Goal: Task Accomplishment & Management: Manage account settings

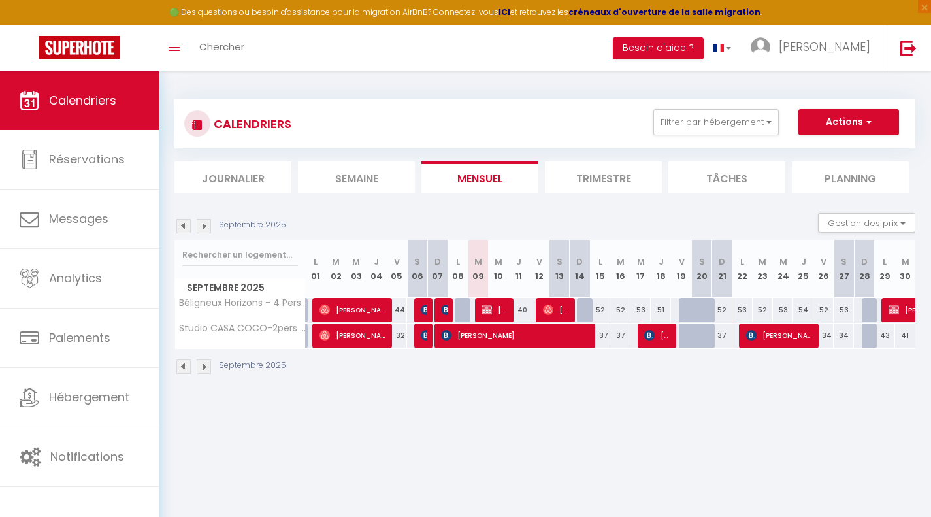
click at [206, 366] on img at bounding box center [204, 366] width 14 height 14
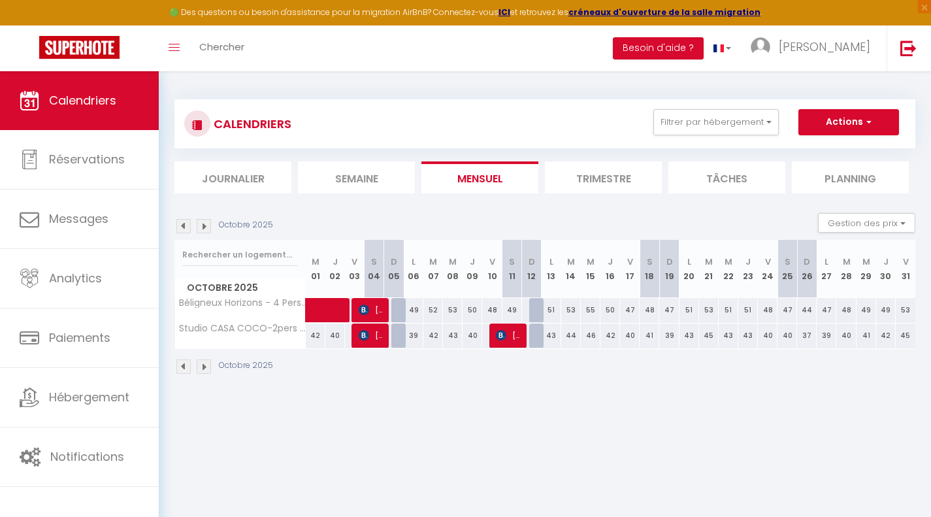
click at [200, 366] on img at bounding box center [204, 366] width 14 height 14
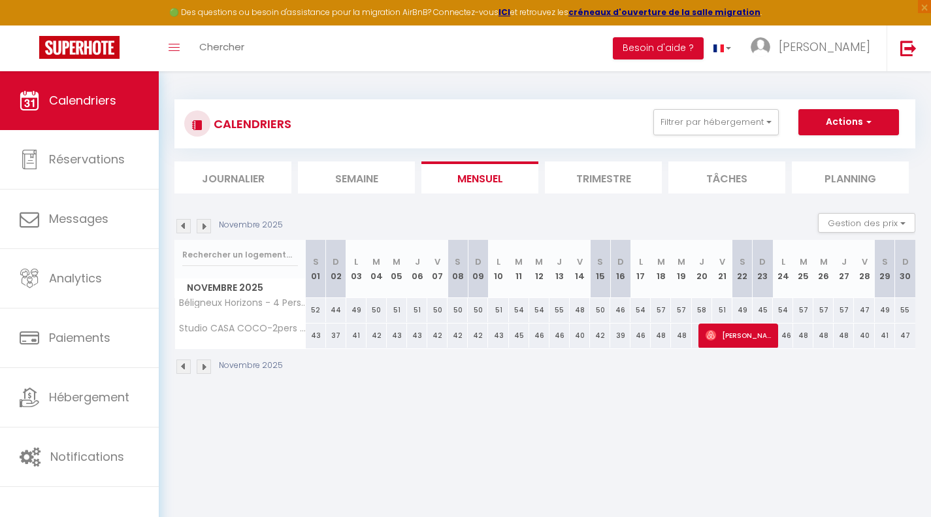
click at [183, 364] on img at bounding box center [183, 366] width 14 height 14
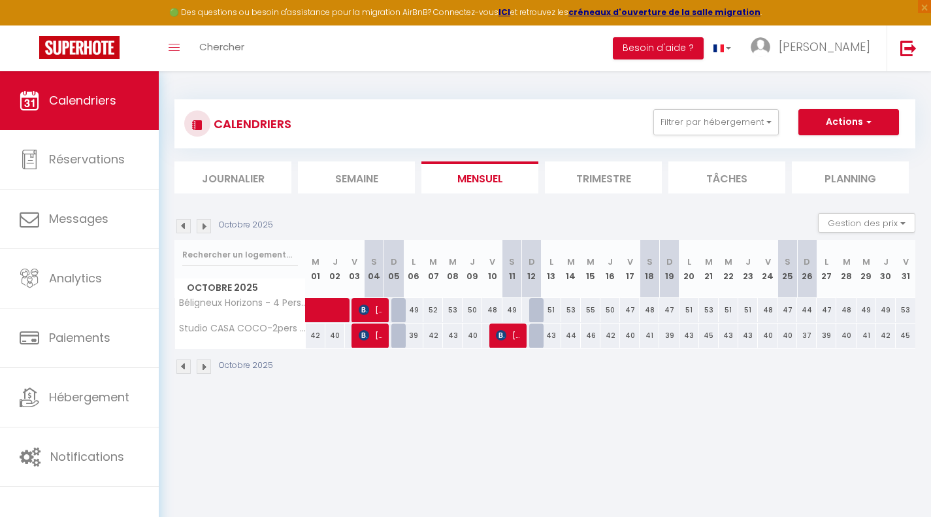
click at [183, 364] on img at bounding box center [183, 366] width 14 height 14
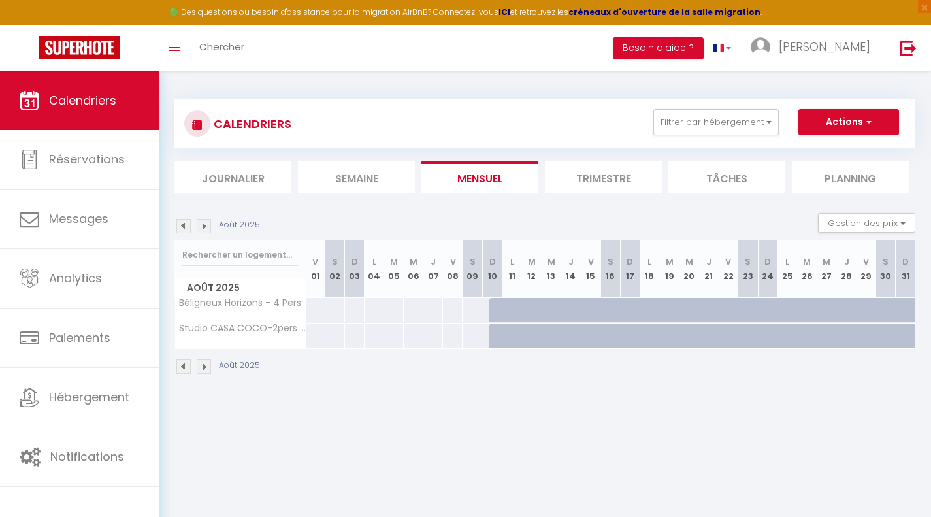
click at [183, 364] on img at bounding box center [183, 366] width 14 height 14
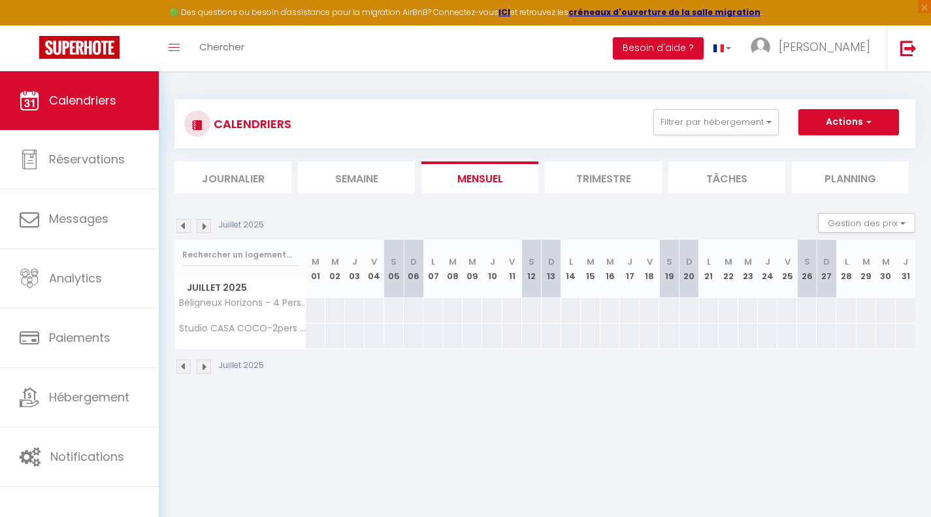
click at [183, 364] on img at bounding box center [183, 366] width 14 height 14
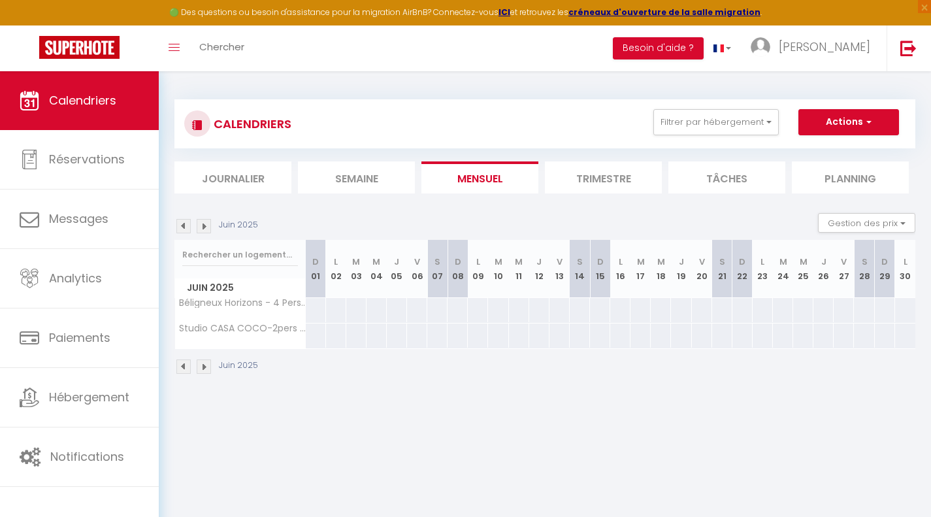
click at [197, 368] on img at bounding box center [204, 366] width 14 height 14
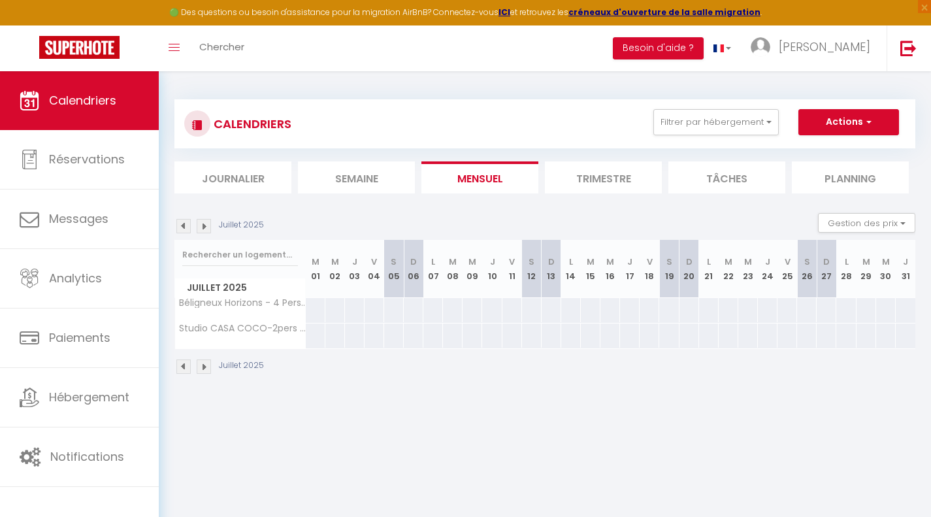
click at [197, 368] on img at bounding box center [204, 366] width 14 height 14
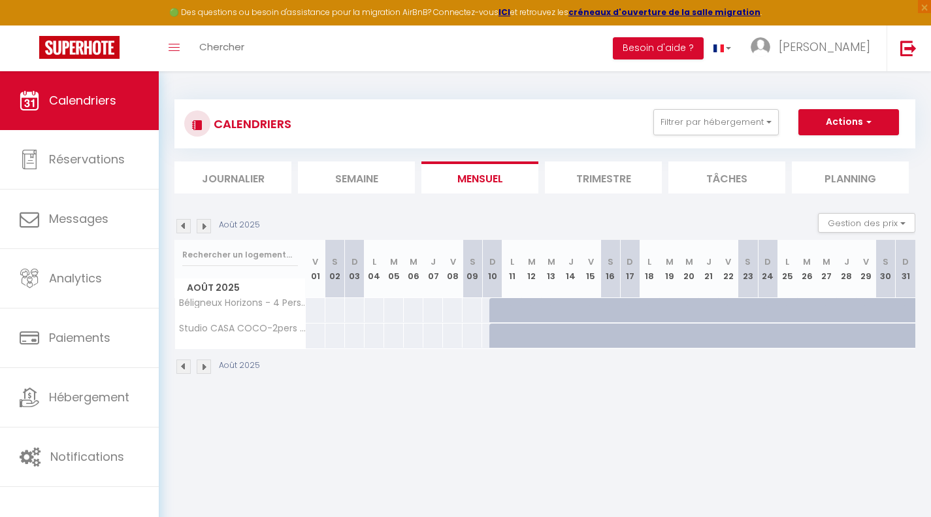
click at [197, 368] on img at bounding box center [204, 366] width 14 height 14
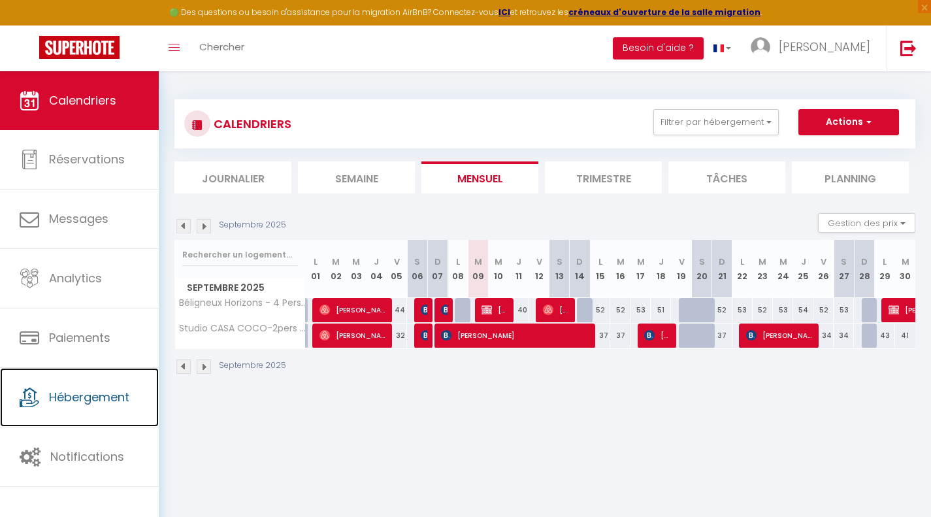
click at [114, 394] on span "Hébergement" at bounding box center [89, 397] width 80 height 16
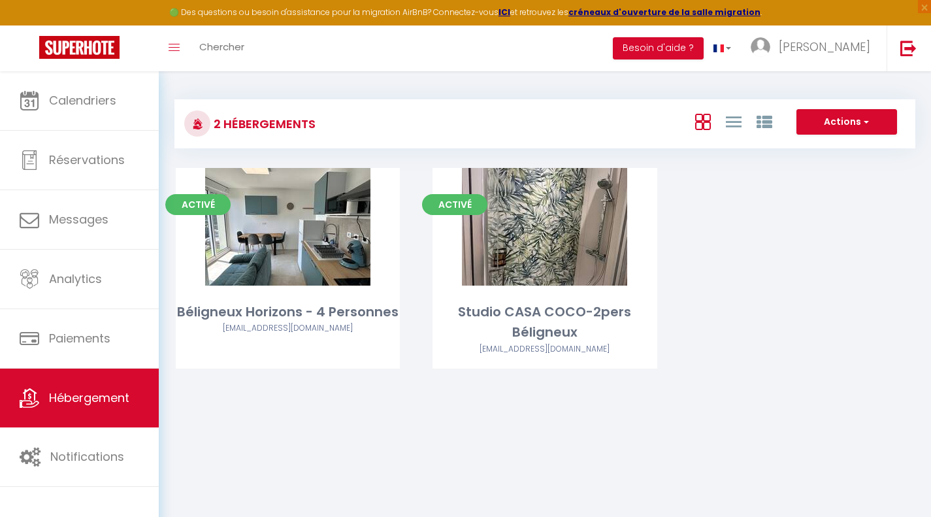
click at [279, 232] on link "Editer" at bounding box center [288, 227] width 78 height 26
select select "3"
select select "2"
select select "1"
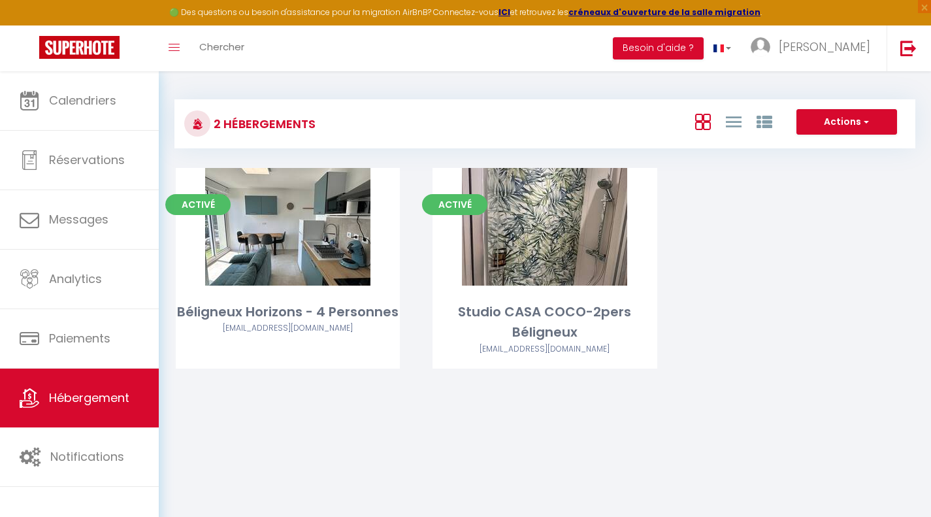
select select
select select "28"
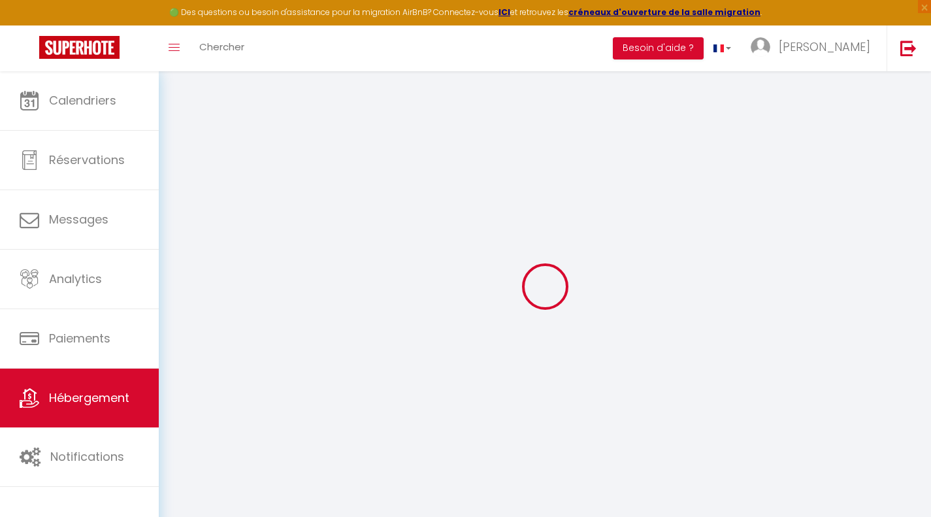
select select
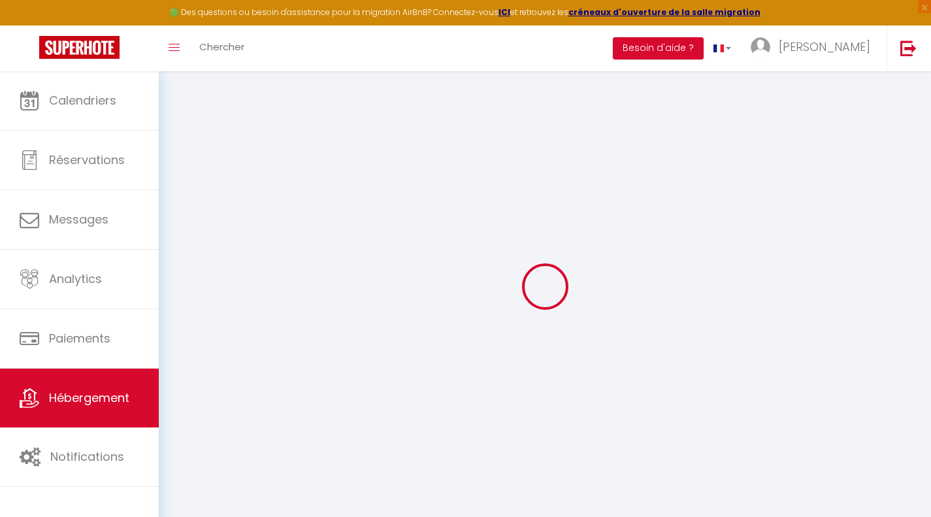
select select
checkbox input "false"
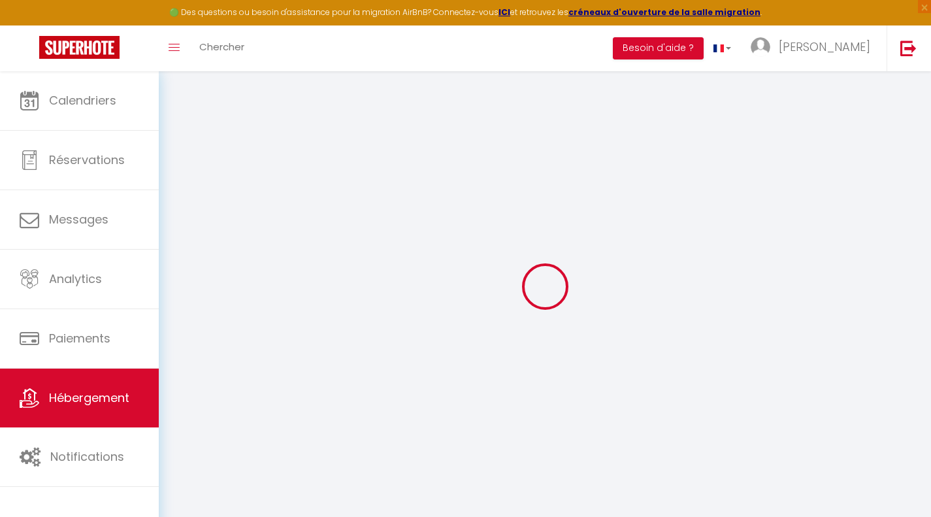
select select
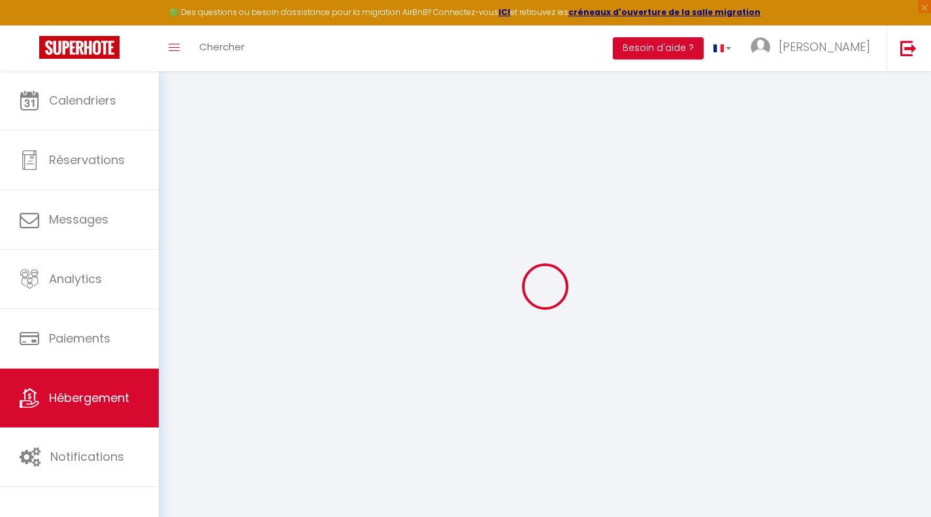
select select
checkbox input "false"
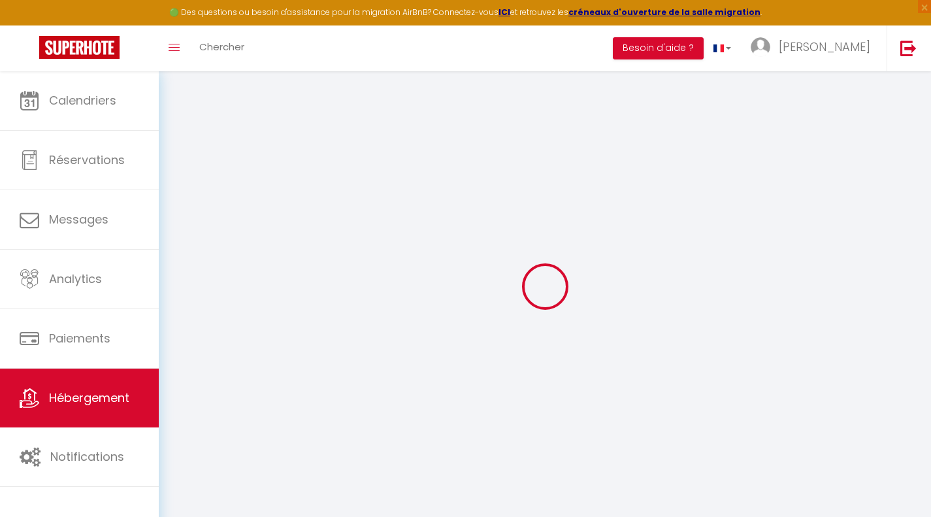
checkbox input "false"
select select
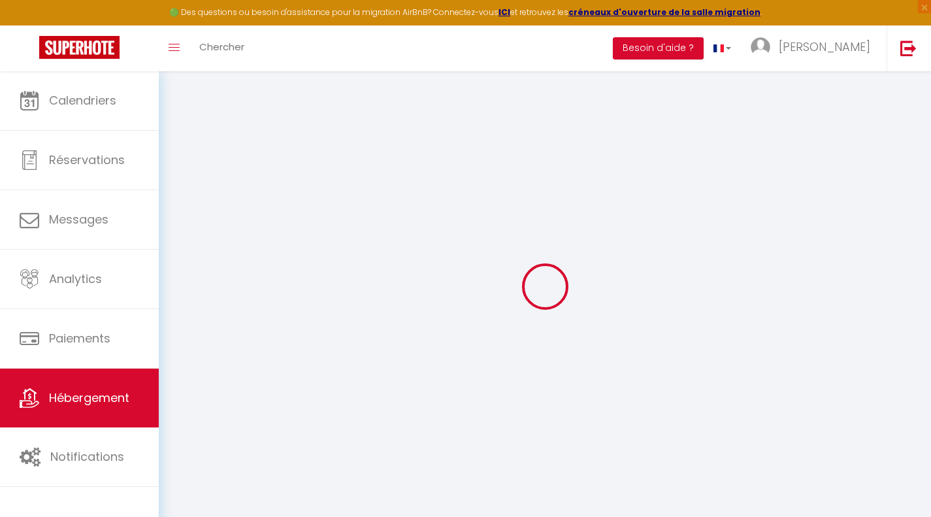
select select
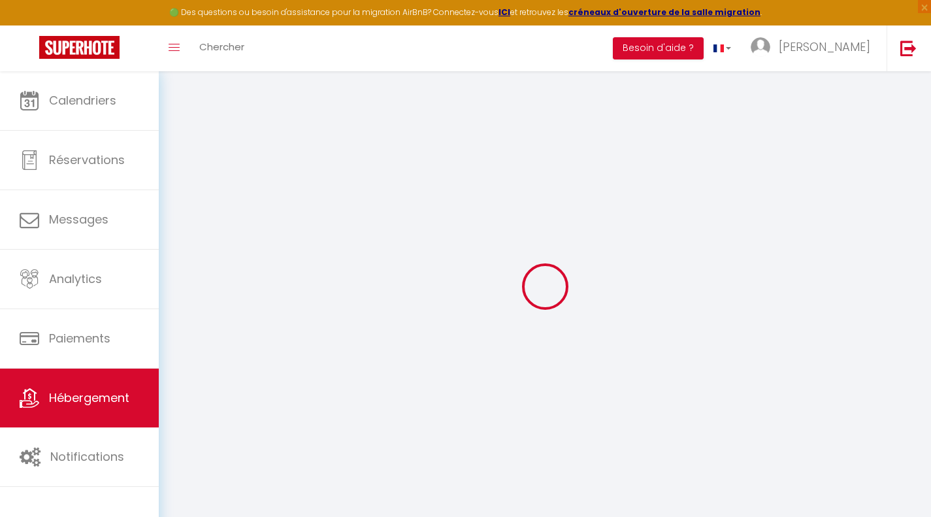
checkbox input "false"
select select
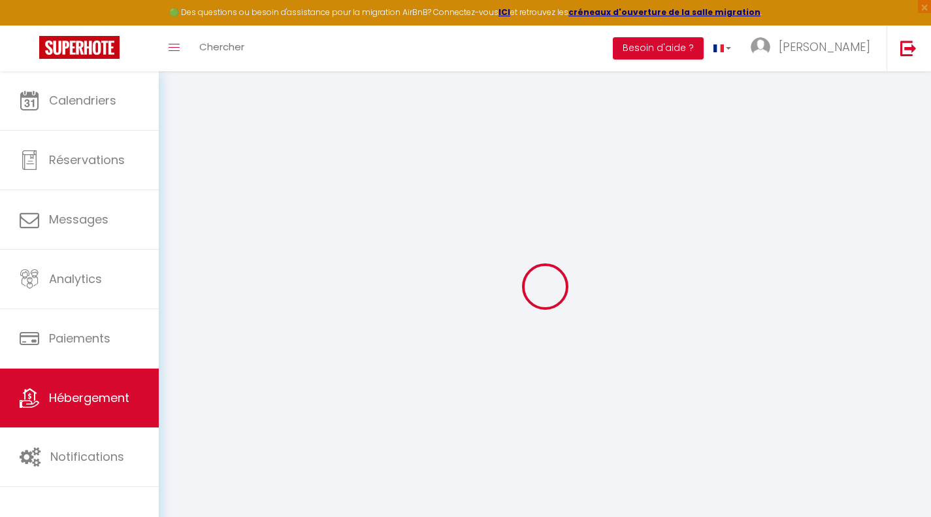
select select
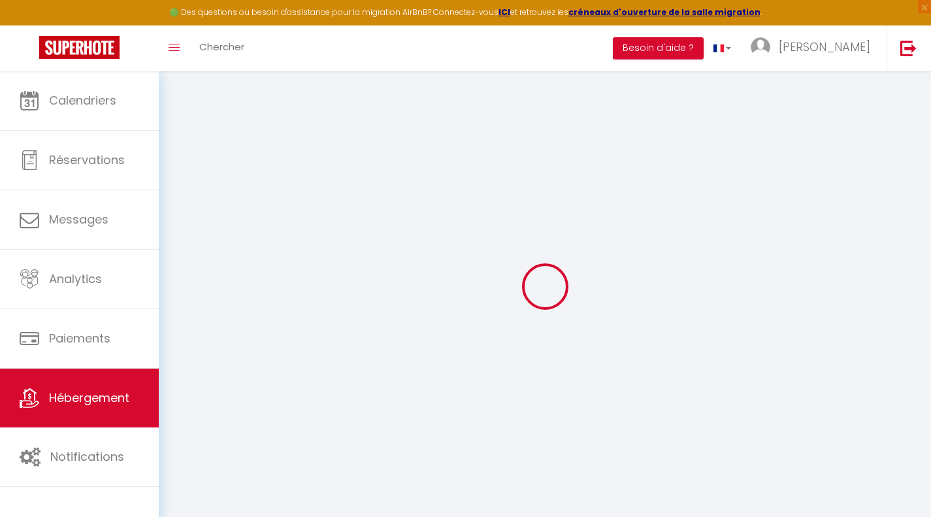
select select
checkbox input "false"
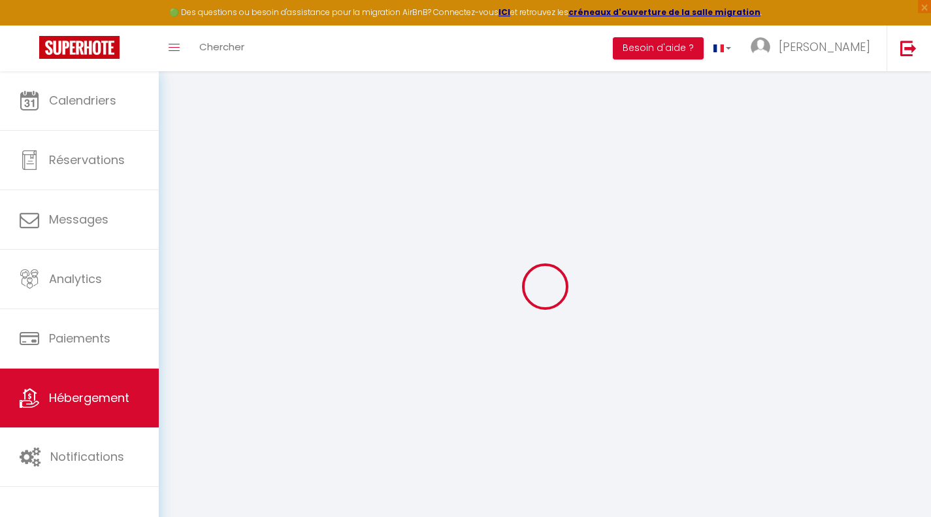
checkbox input "false"
select select
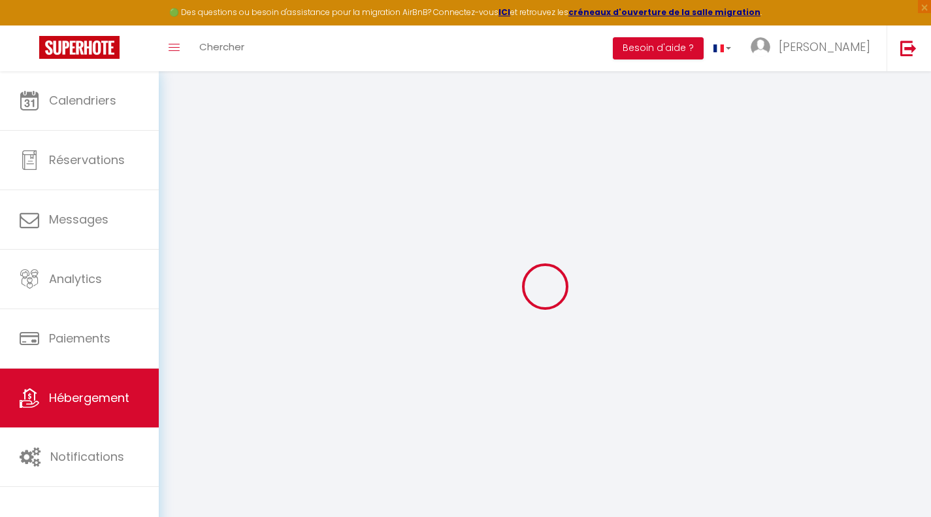
select select
checkbox input "false"
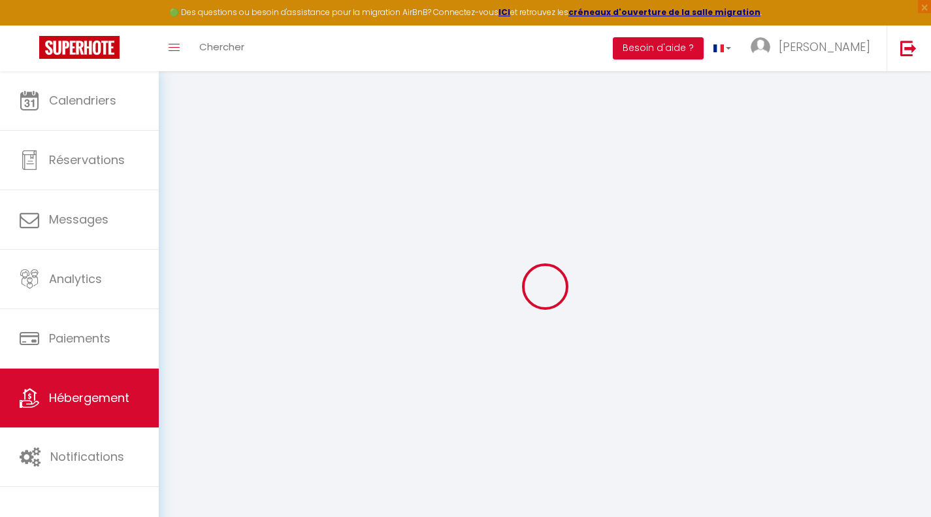
checkbox input "false"
select select
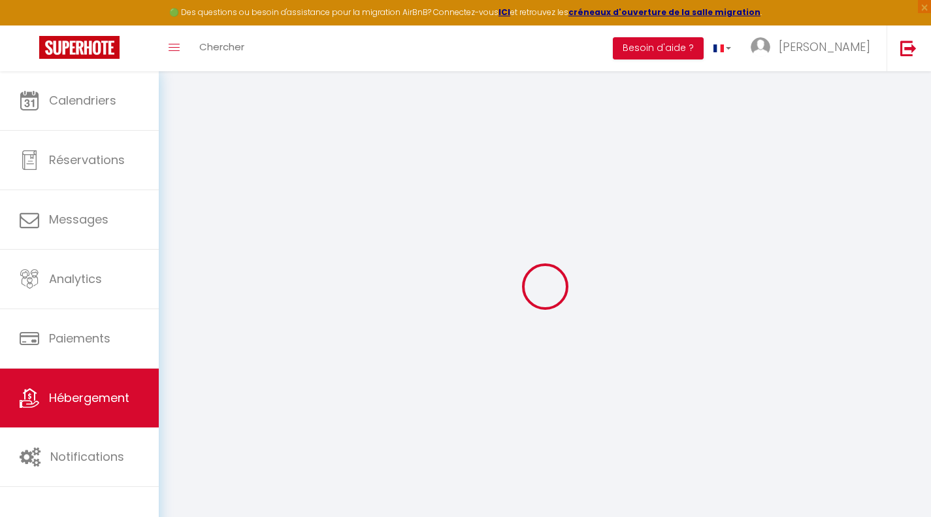
type input "Béligneux Horizons - 4 Personnes"
type input "41"
type input "25"
select select
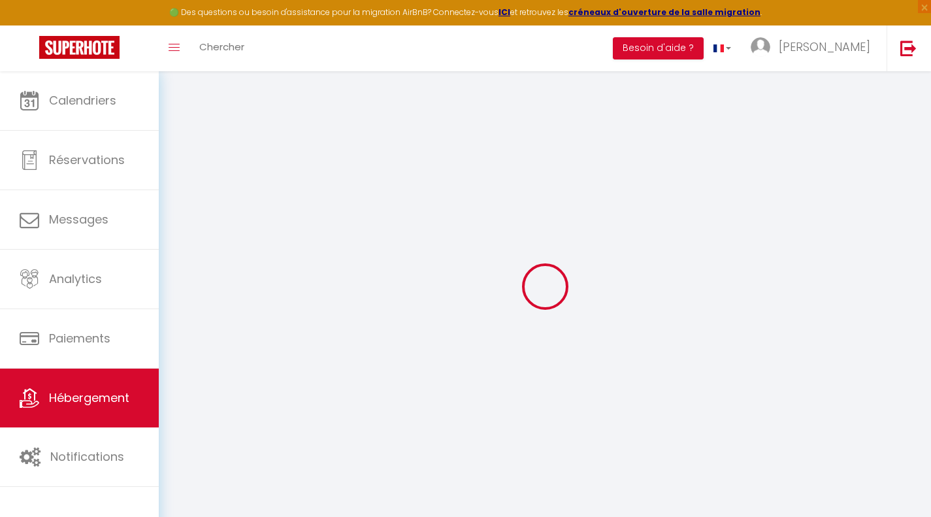
select select
type input "640 Montée de Béligneux (Cd 84 B)"
type input "01360"
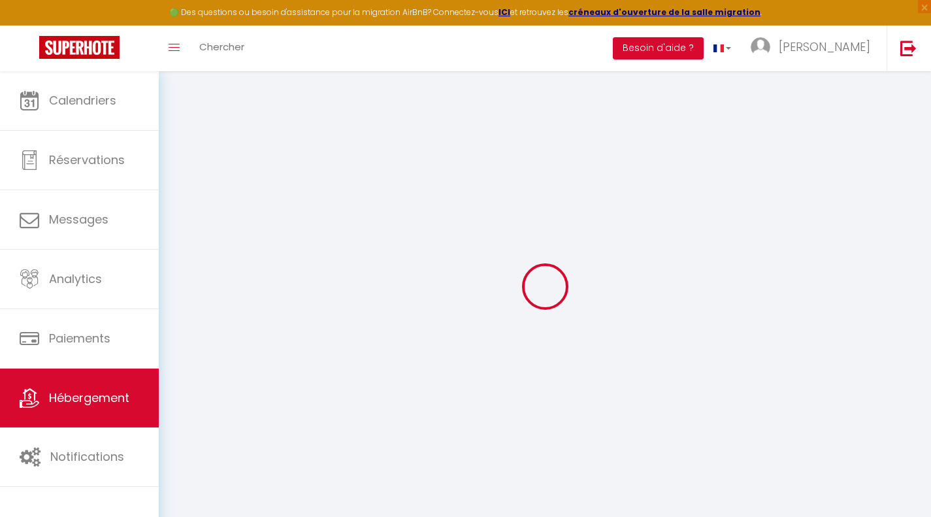
type input "Béligneux"
type input "[EMAIL_ADDRESS][DOMAIN_NAME]"
select select "15925"
checkbox input "false"
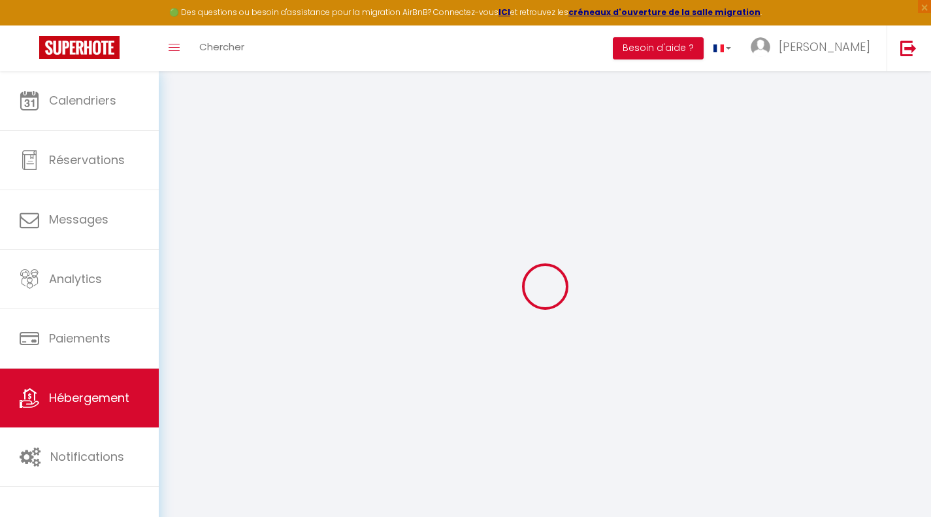
checkbox input "false"
select select
type input "0"
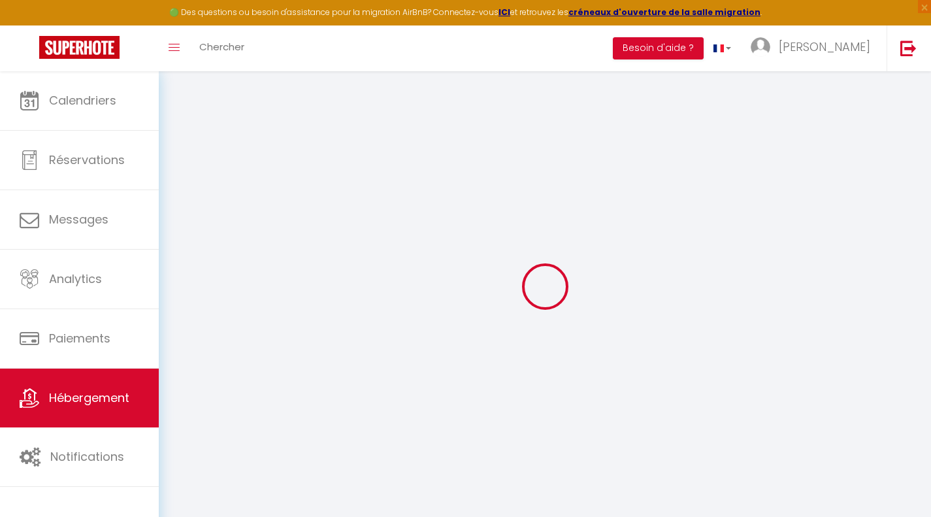
type input "0"
select select
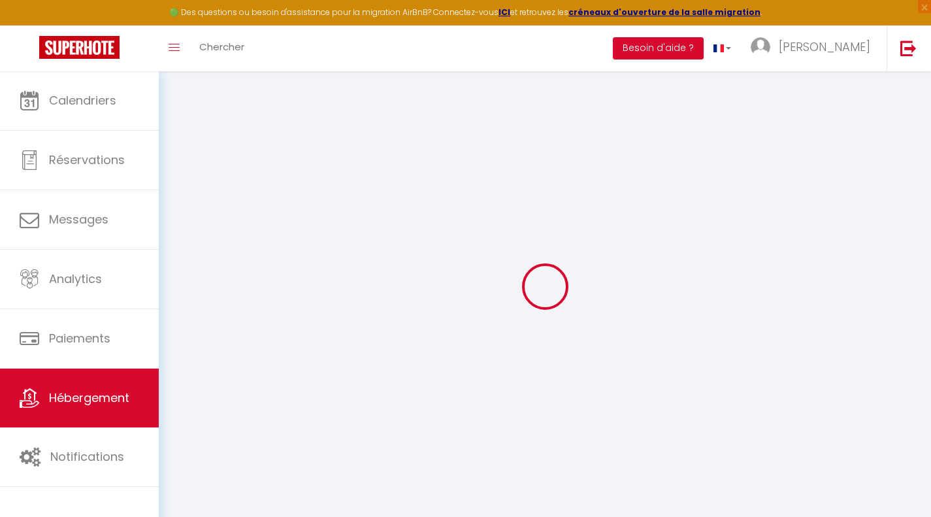
select select
checkbox input "false"
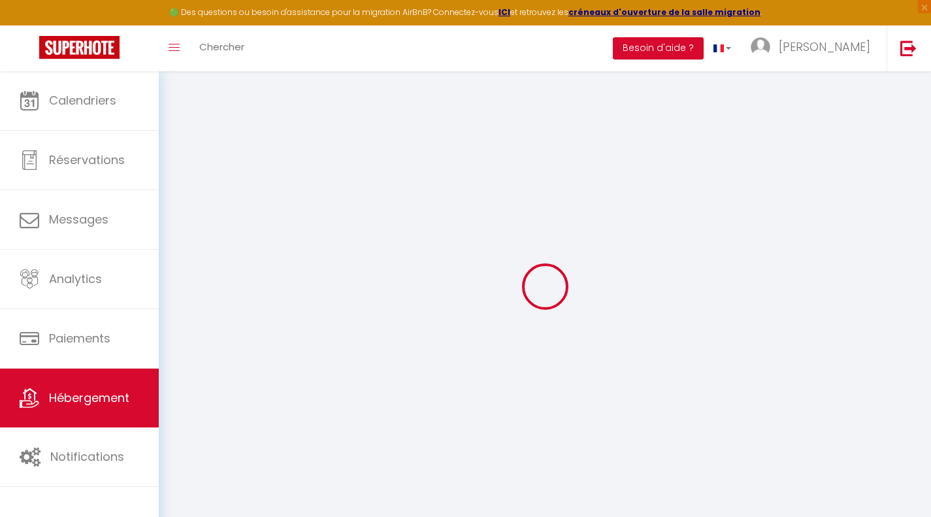
checkbox input "false"
select select
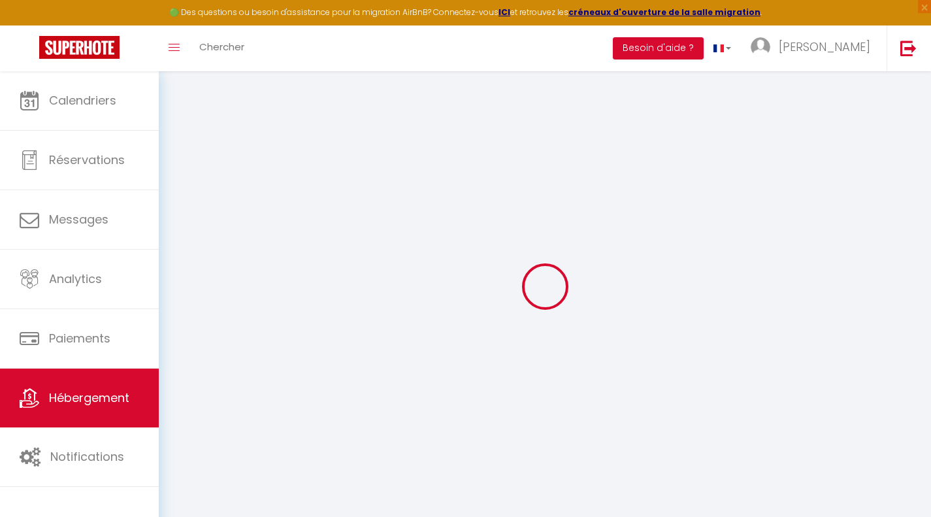
select select
checkbox input "false"
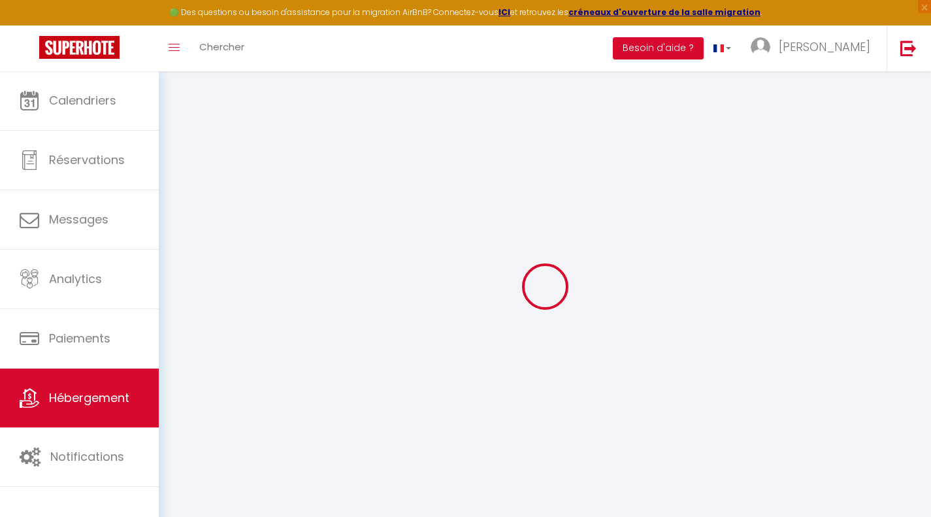
checkbox input "false"
select select
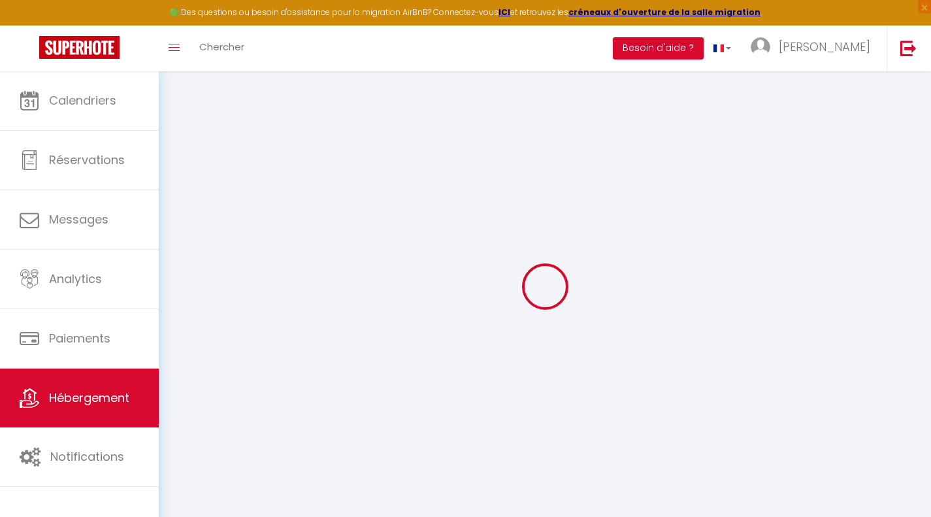
select select
checkbox input "false"
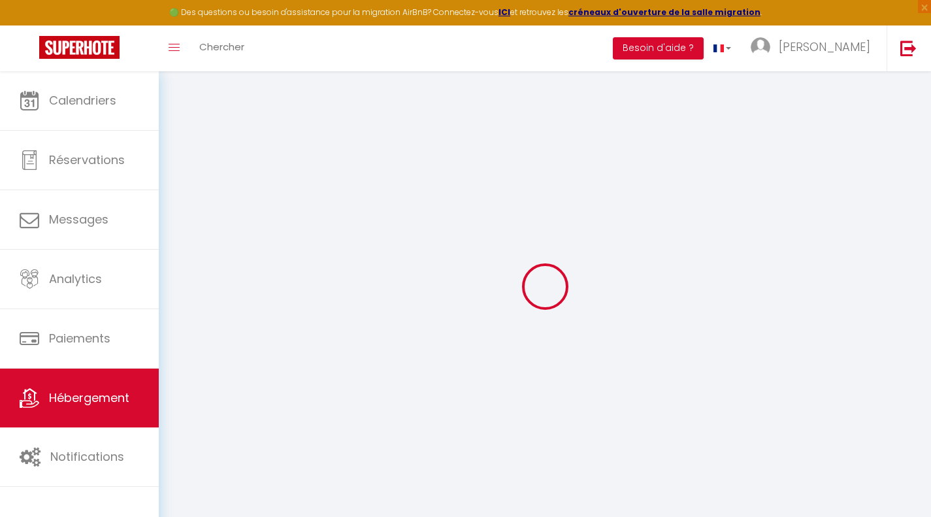
checkbox input "false"
select select "15:00"
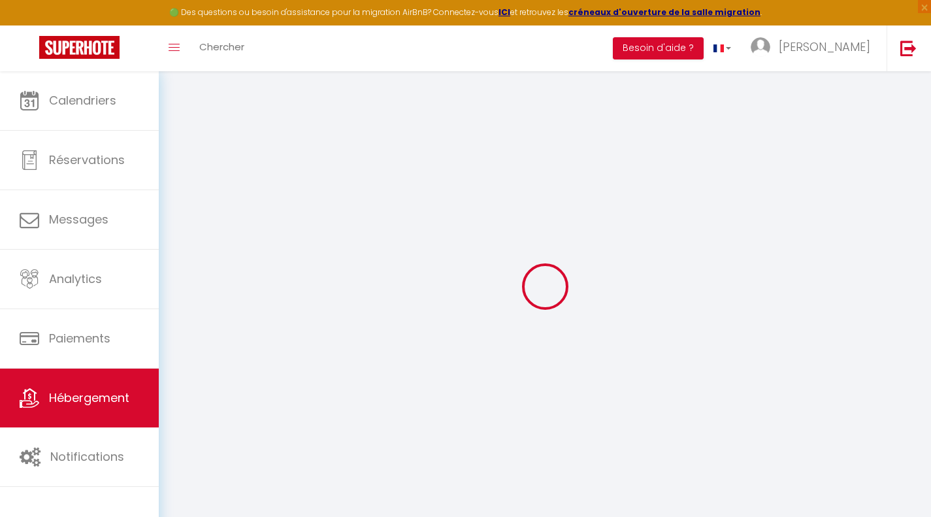
select select "23:45"
select select "12:00"
select select "30"
select select "120"
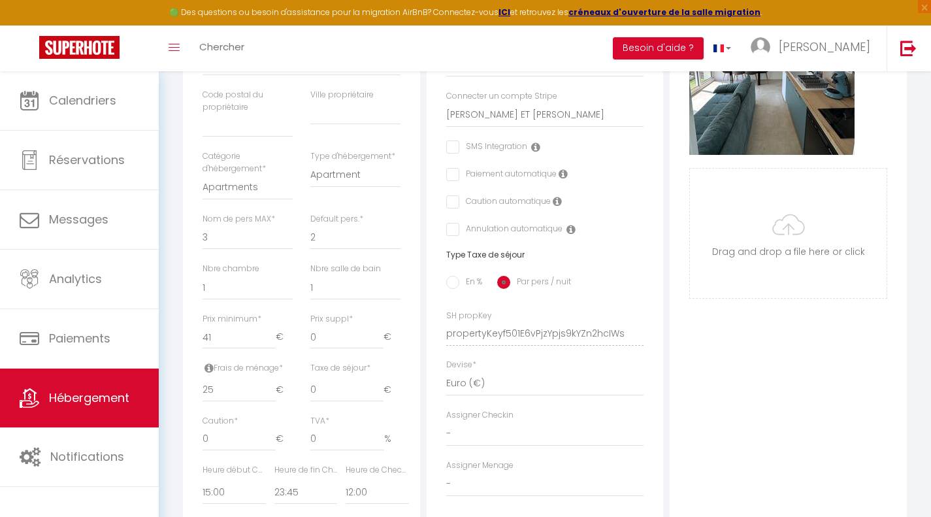
scroll to position [392, 0]
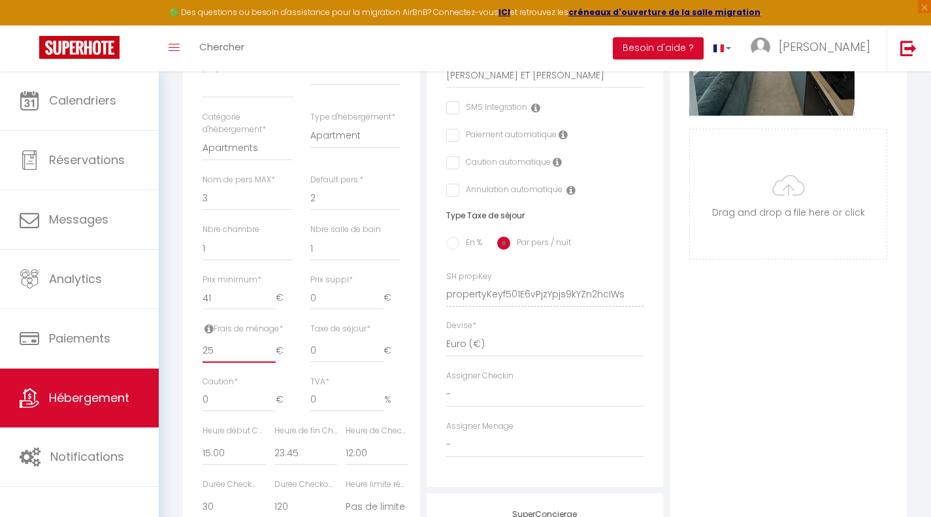
type input "26"
checkbox input "false"
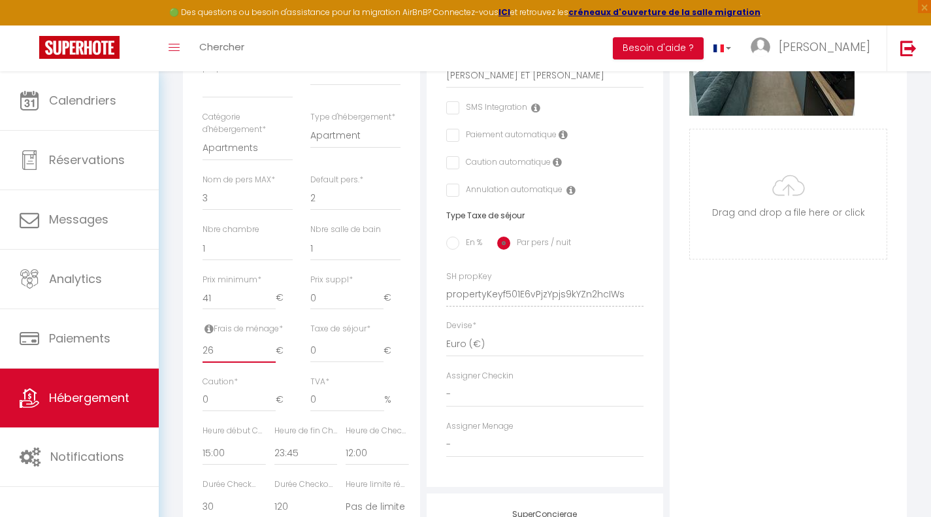
click at [269, 357] on input "26" at bounding box center [239, 351] width 73 height 24
type input "27"
checkbox input "false"
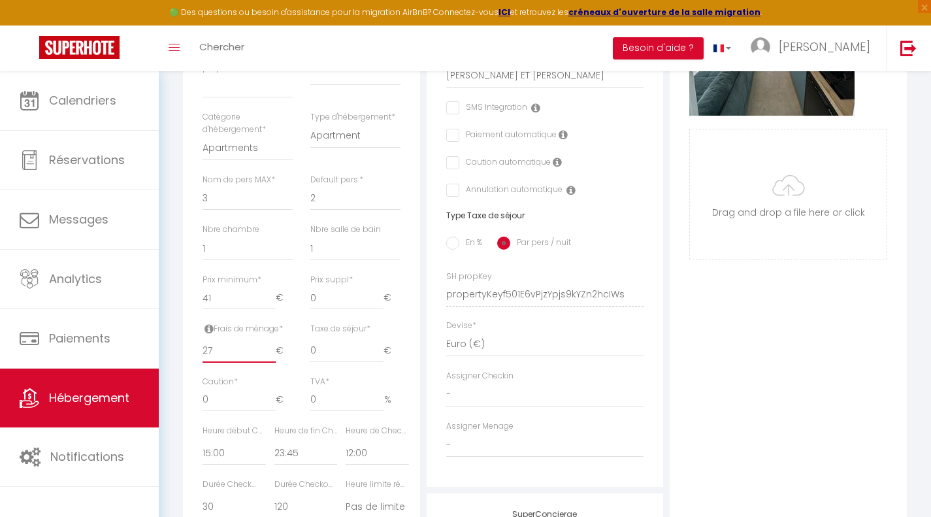
checkbox input "false"
click at [269, 357] on input "27" at bounding box center [239, 351] width 73 height 24
type input "28"
checkbox input "false"
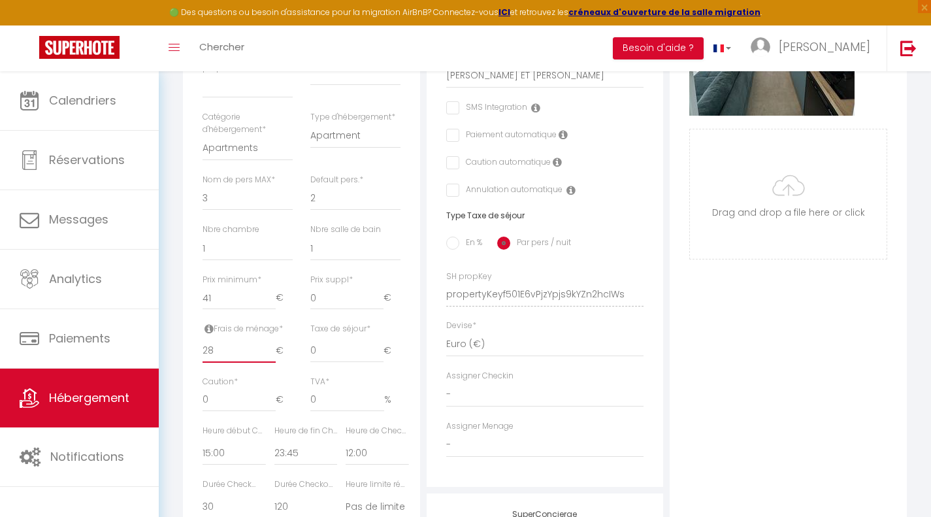
checkbox input "false"
click at [269, 357] on input "28" at bounding box center [239, 351] width 73 height 24
type input "29"
checkbox input "false"
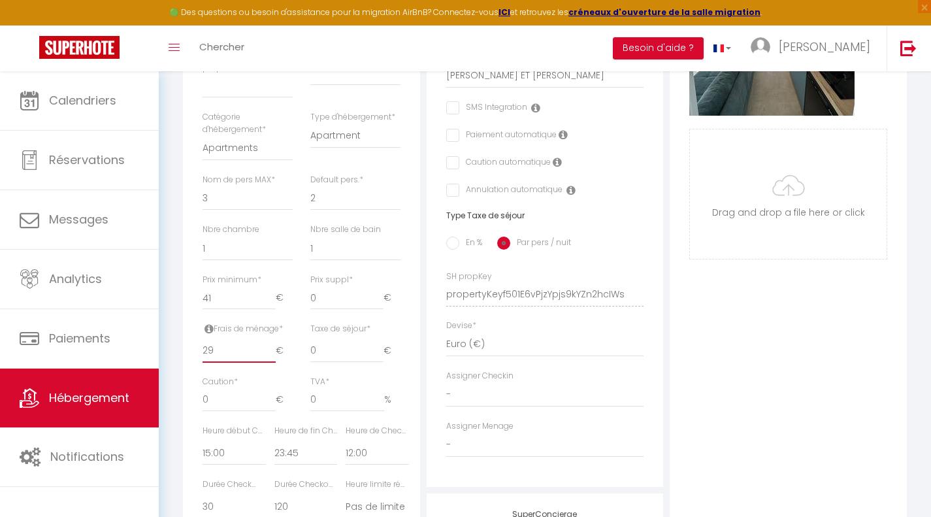
checkbox input "false"
click at [269, 357] on input "29" at bounding box center [239, 351] width 73 height 24
type input "30"
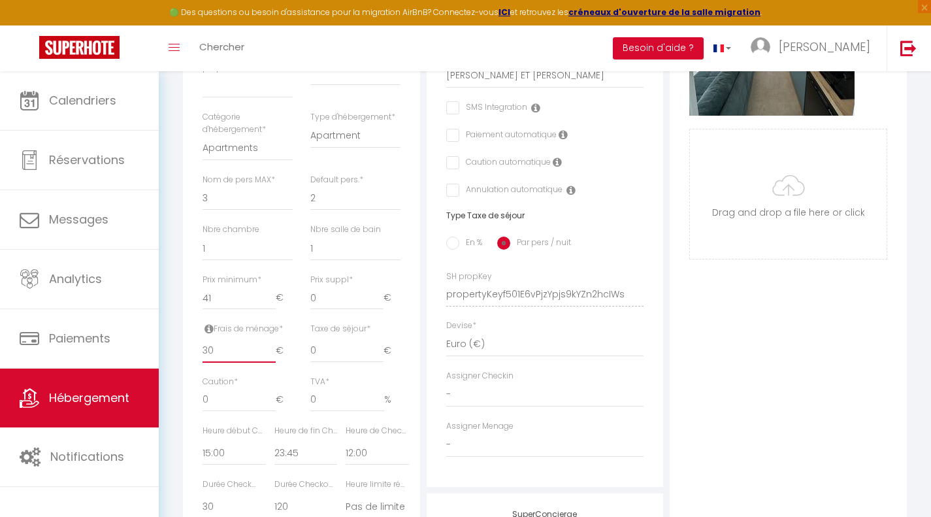
checkbox input "false"
click at [269, 357] on input "30" at bounding box center [239, 351] width 73 height 24
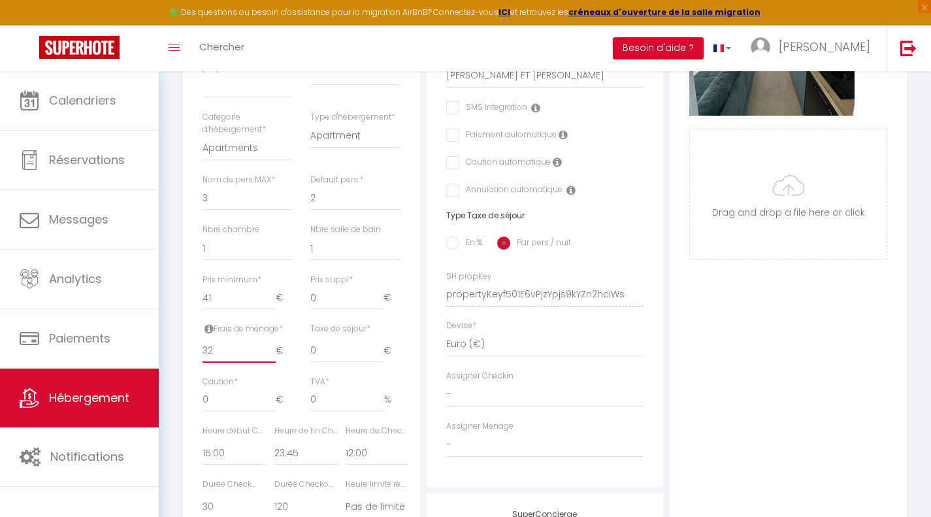
type input "33"
checkbox input "false"
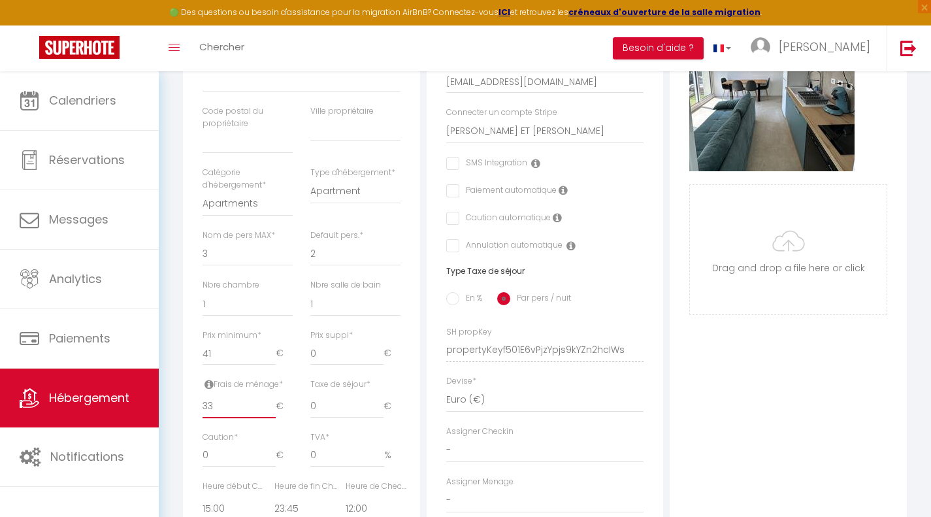
checkbox input "false"
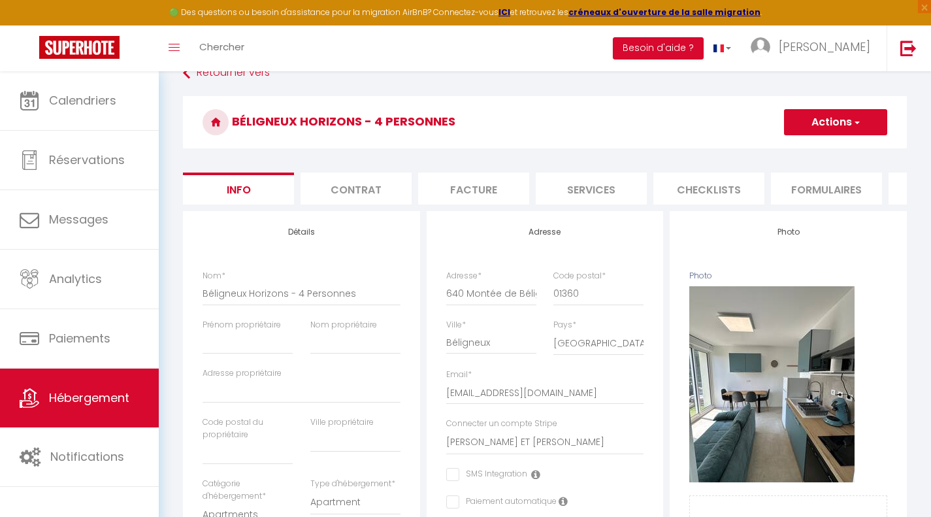
scroll to position [0, 0]
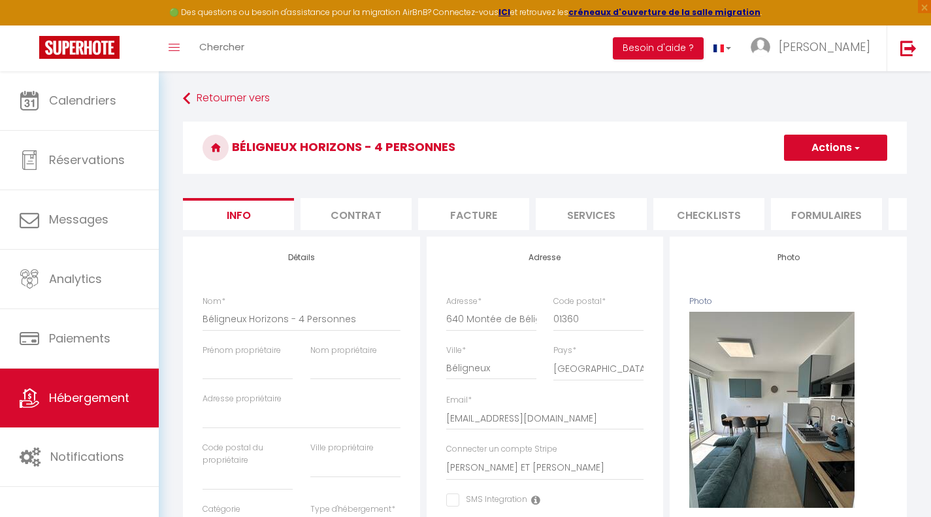
type input "33"
click at [797, 146] on button "Actions" at bounding box center [835, 148] width 103 height 26
click at [802, 170] on input "Enregistrer" at bounding box center [784, 176] width 48 height 13
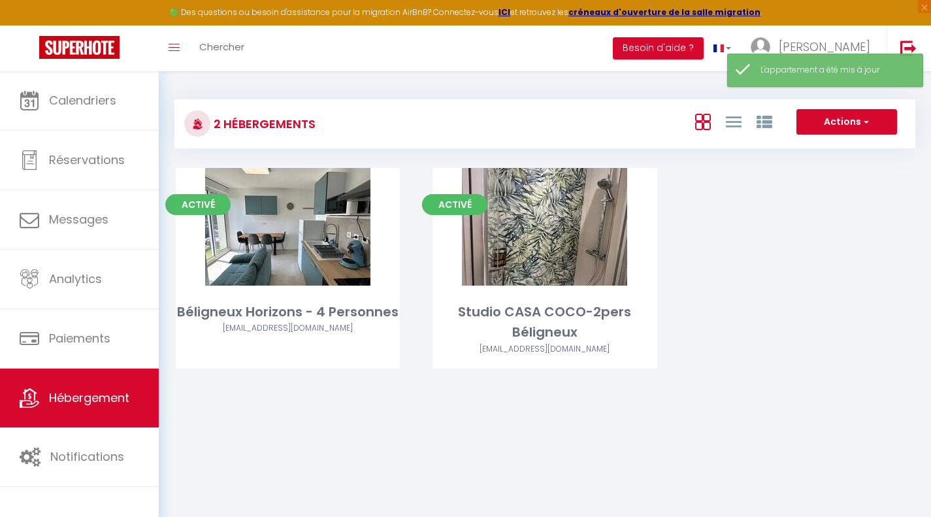
click at [541, 231] on link "Editer" at bounding box center [545, 227] width 78 height 26
click at [553, 229] on link "Editer" at bounding box center [545, 227] width 78 height 26
select select "3"
select select "2"
select select "1"
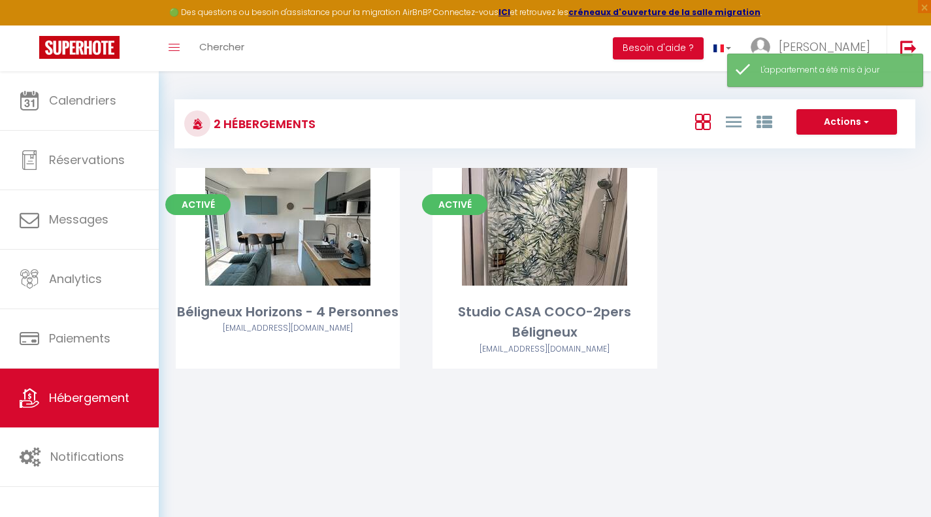
select select "1"
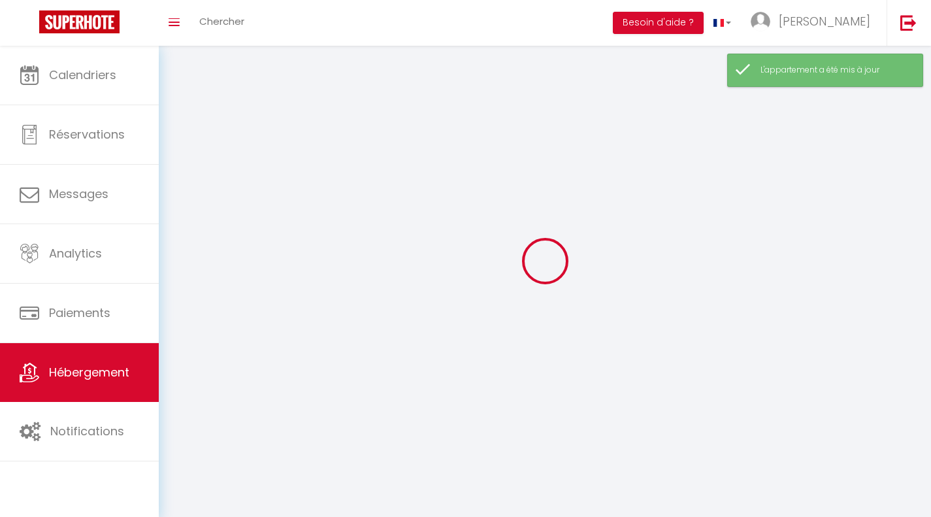
select select
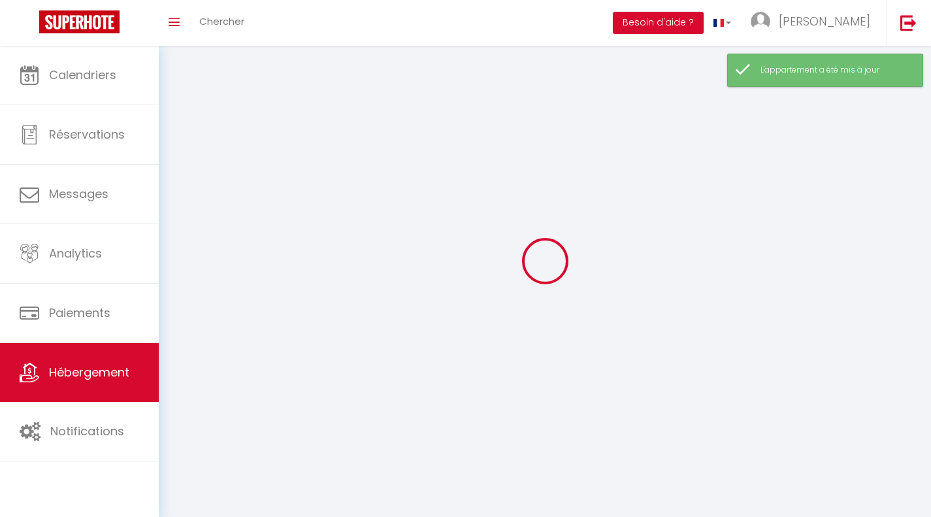
select select
checkbox input "false"
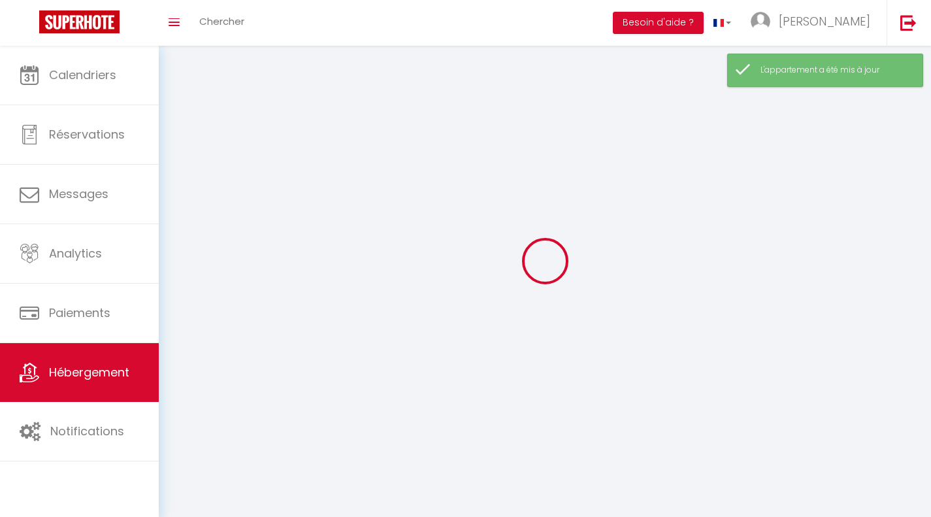
select select
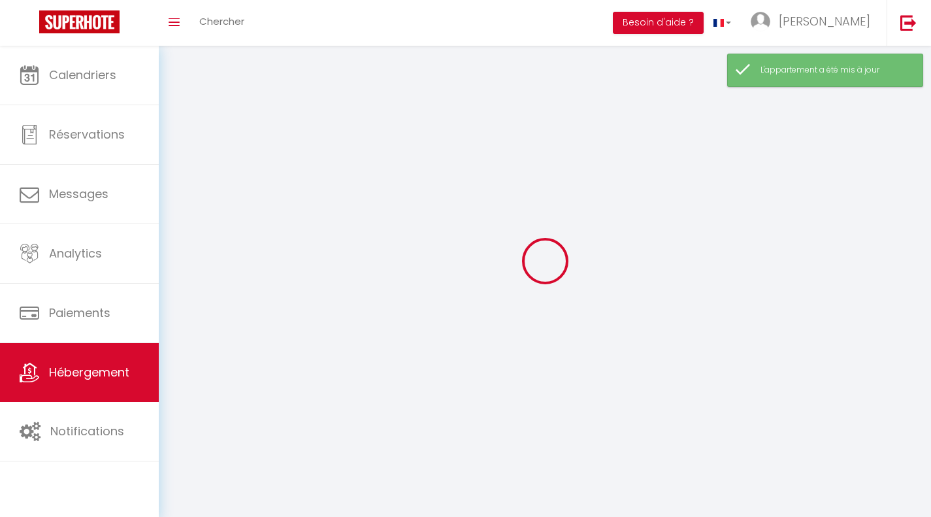
select select
checkbox input "false"
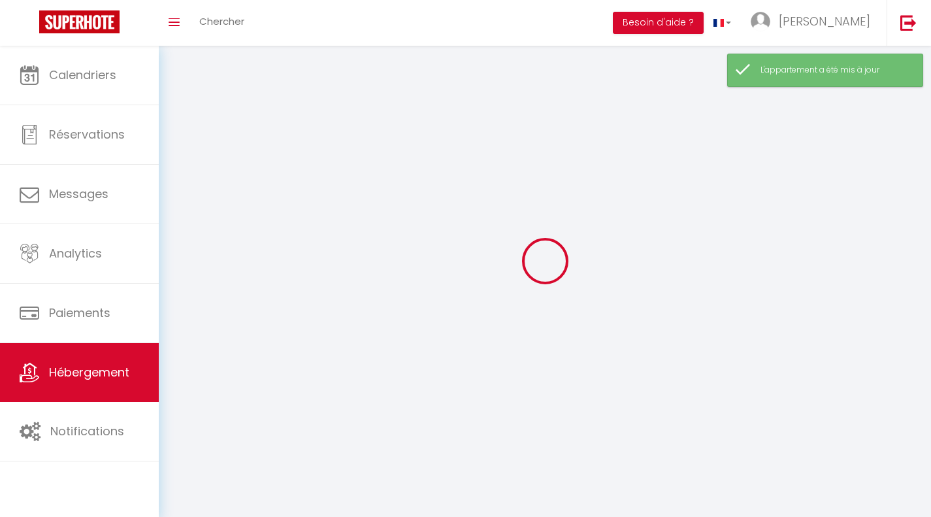
checkbox input "false"
select select
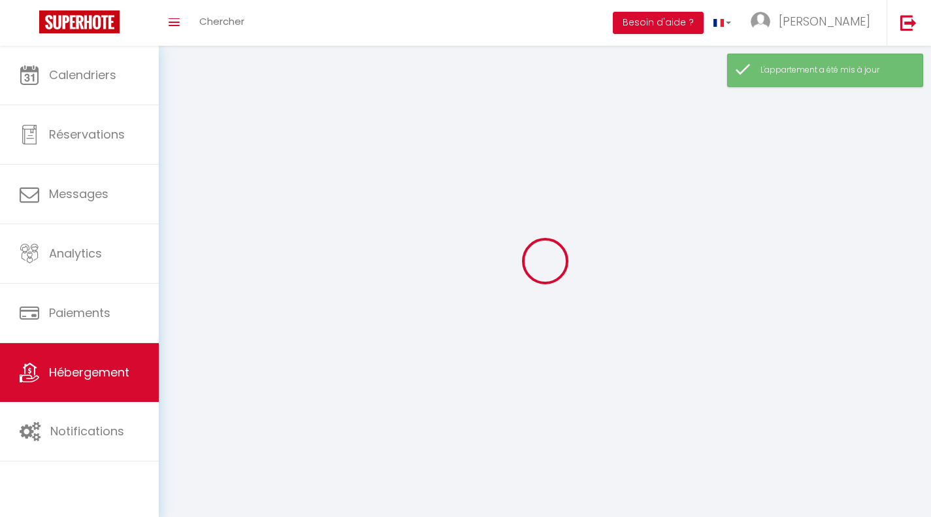
select select
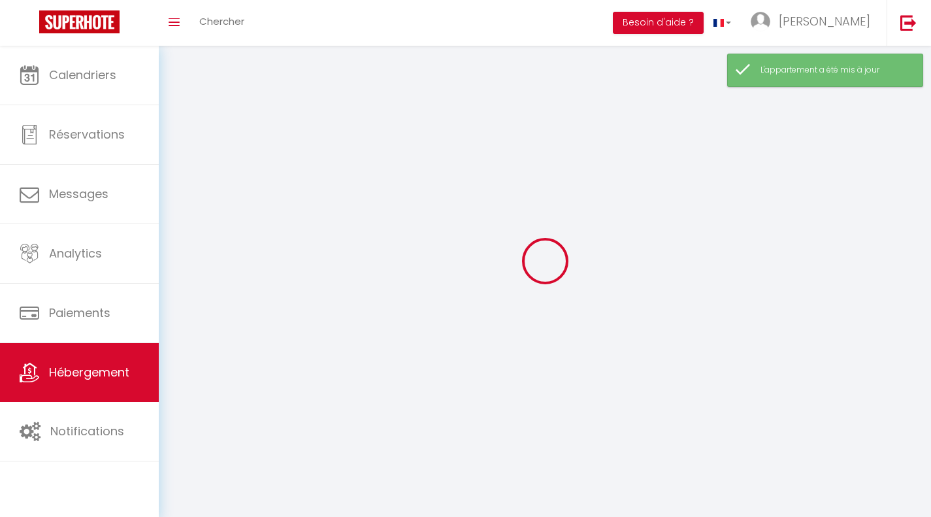
select select
checkbox input "false"
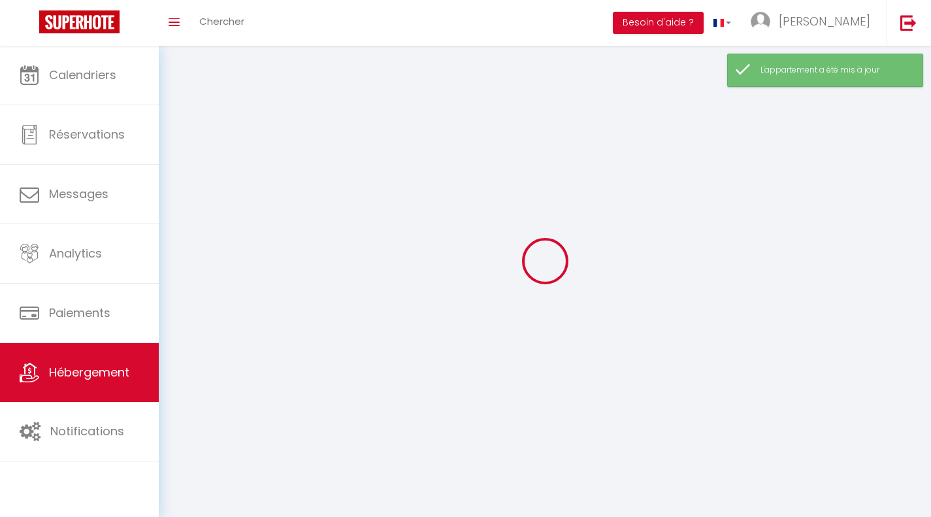
checkbox input "false"
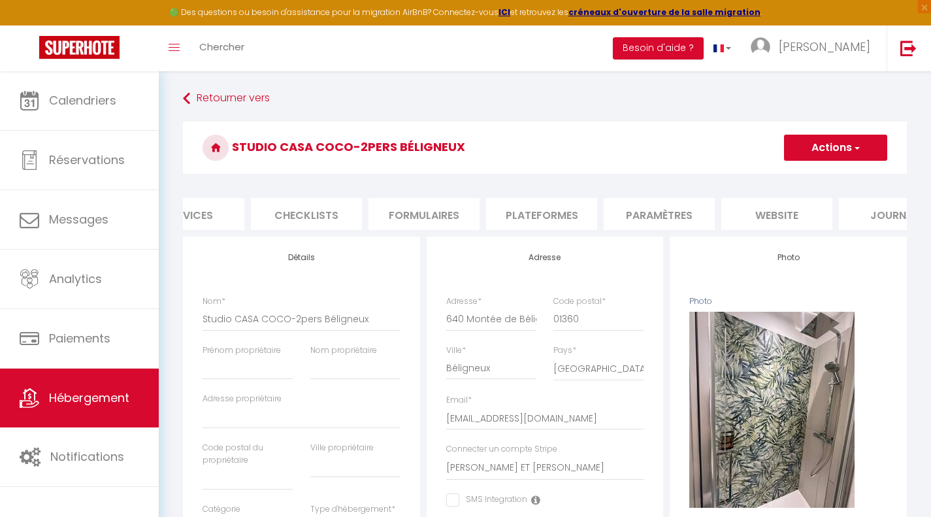
scroll to position [0, 452]
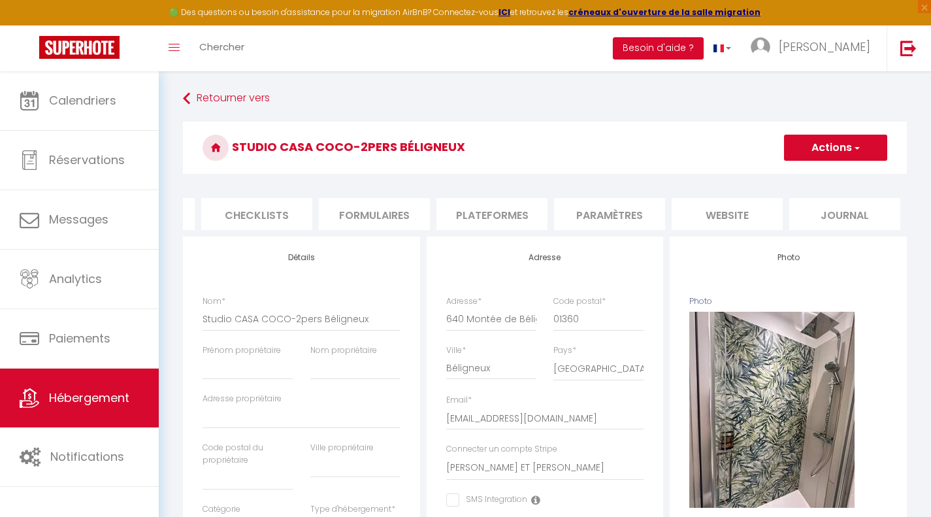
click at [480, 210] on li "Plateformes" at bounding box center [491, 214] width 111 height 32
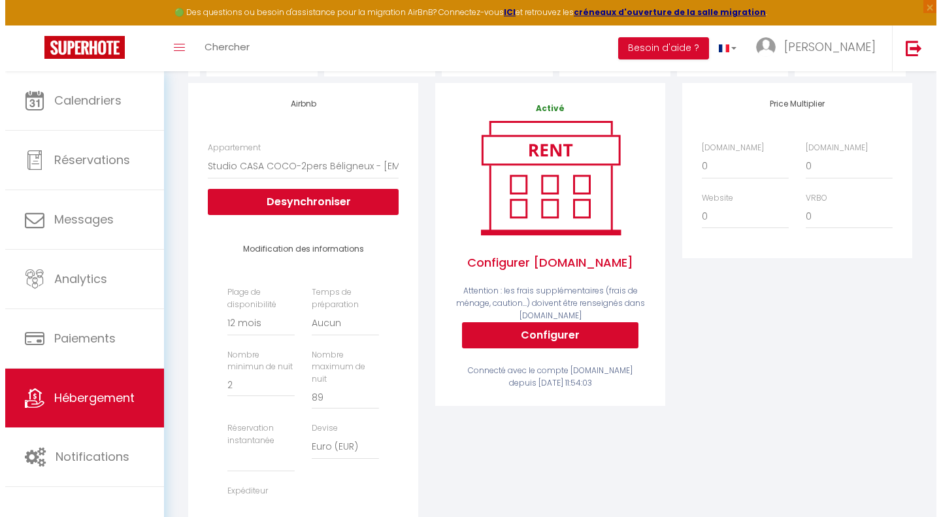
scroll to position [131, 0]
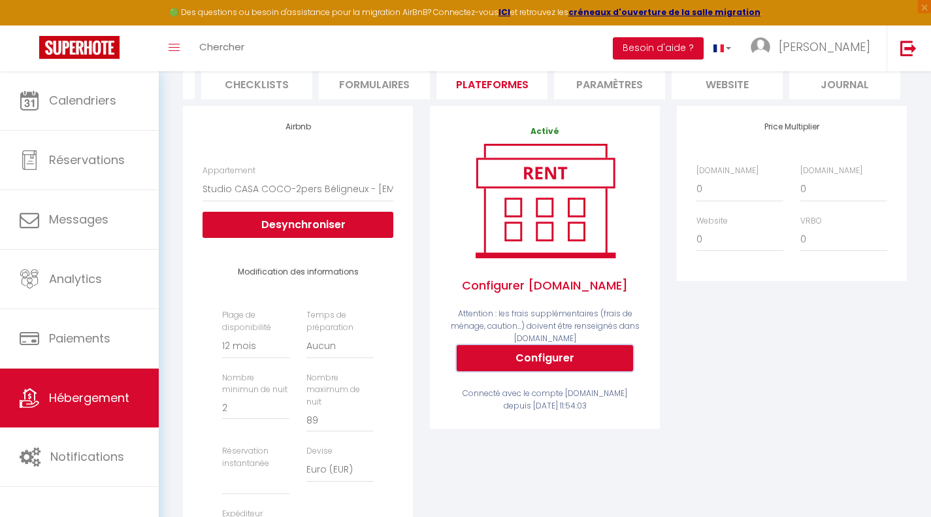
click at [512, 361] on button "Configurer" at bounding box center [545, 358] width 176 height 26
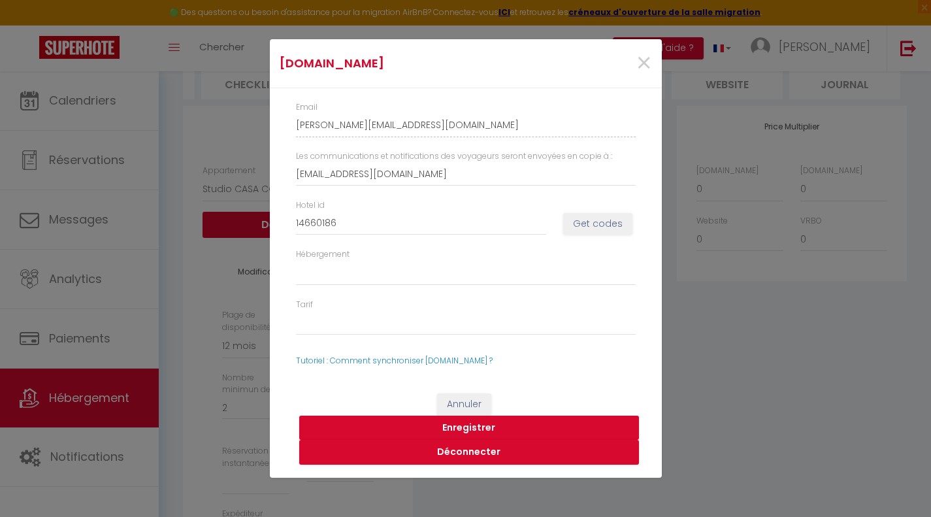
scroll to position [0, 442]
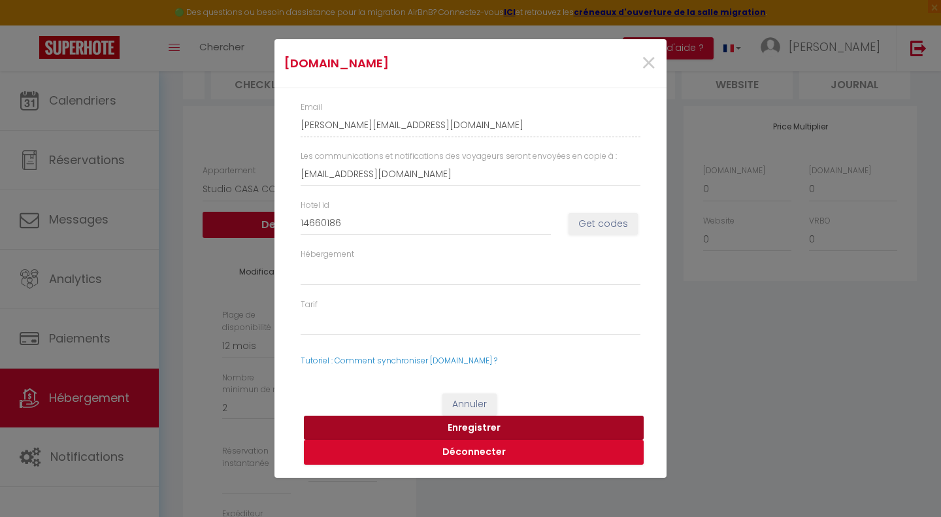
click at [474, 425] on button "Enregistrer" at bounding box center [474, 428] width 340 height 25
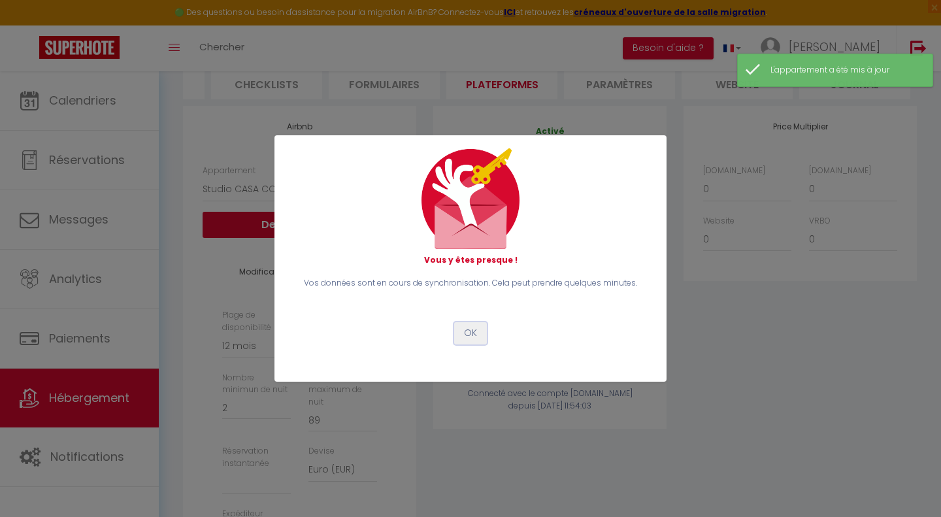
click at [466, 333] on button "OK" at bounding box center [470, 333] width 33 height 22
